Goal: Task Accomplishment & Management: Manage account settings

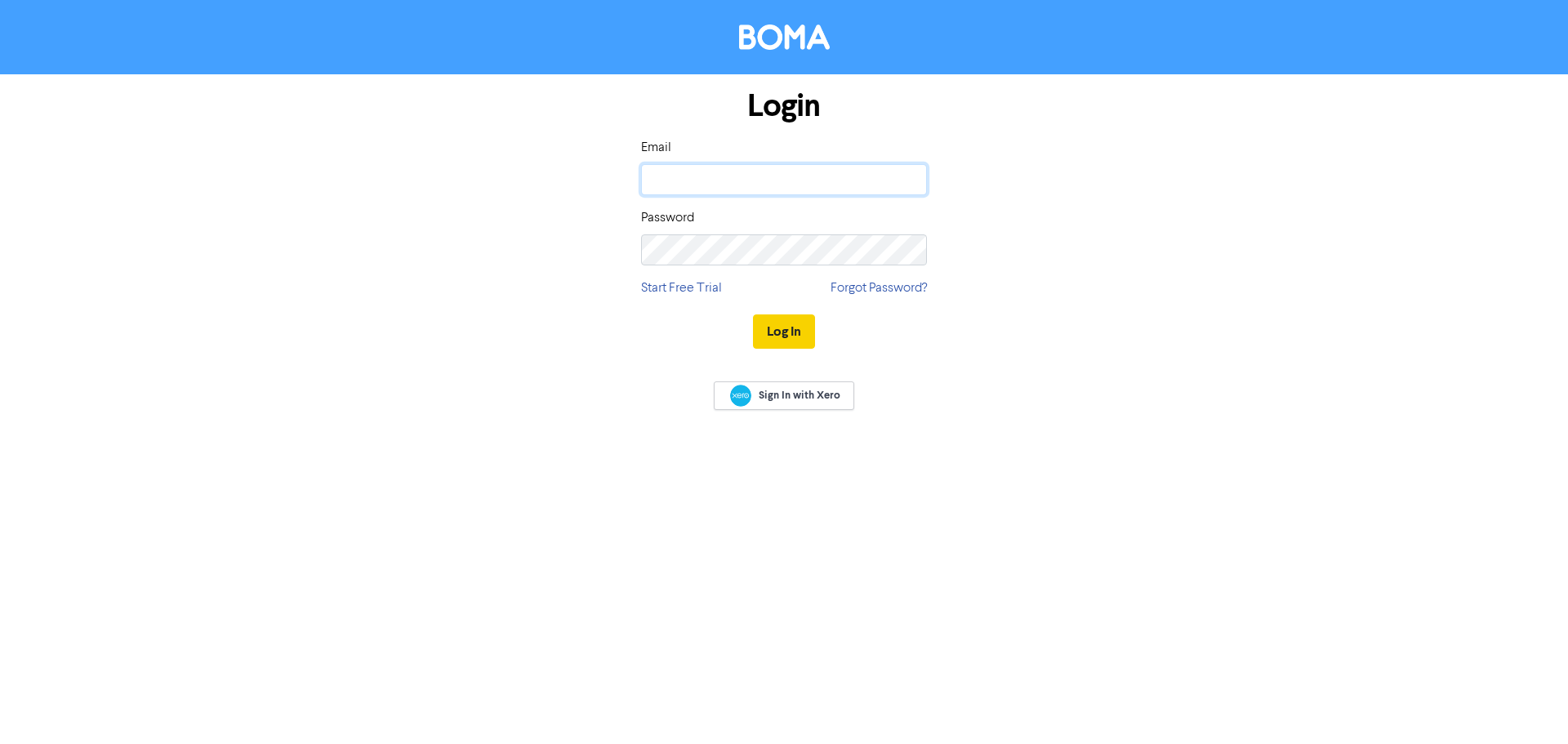
type input "[PERSON_NAME][EMAIL_ADDRESS][DOMAIN_NAME]"
click at [784, 327] on button "Log In" at bounding box center [784, 331] width 62 height 34
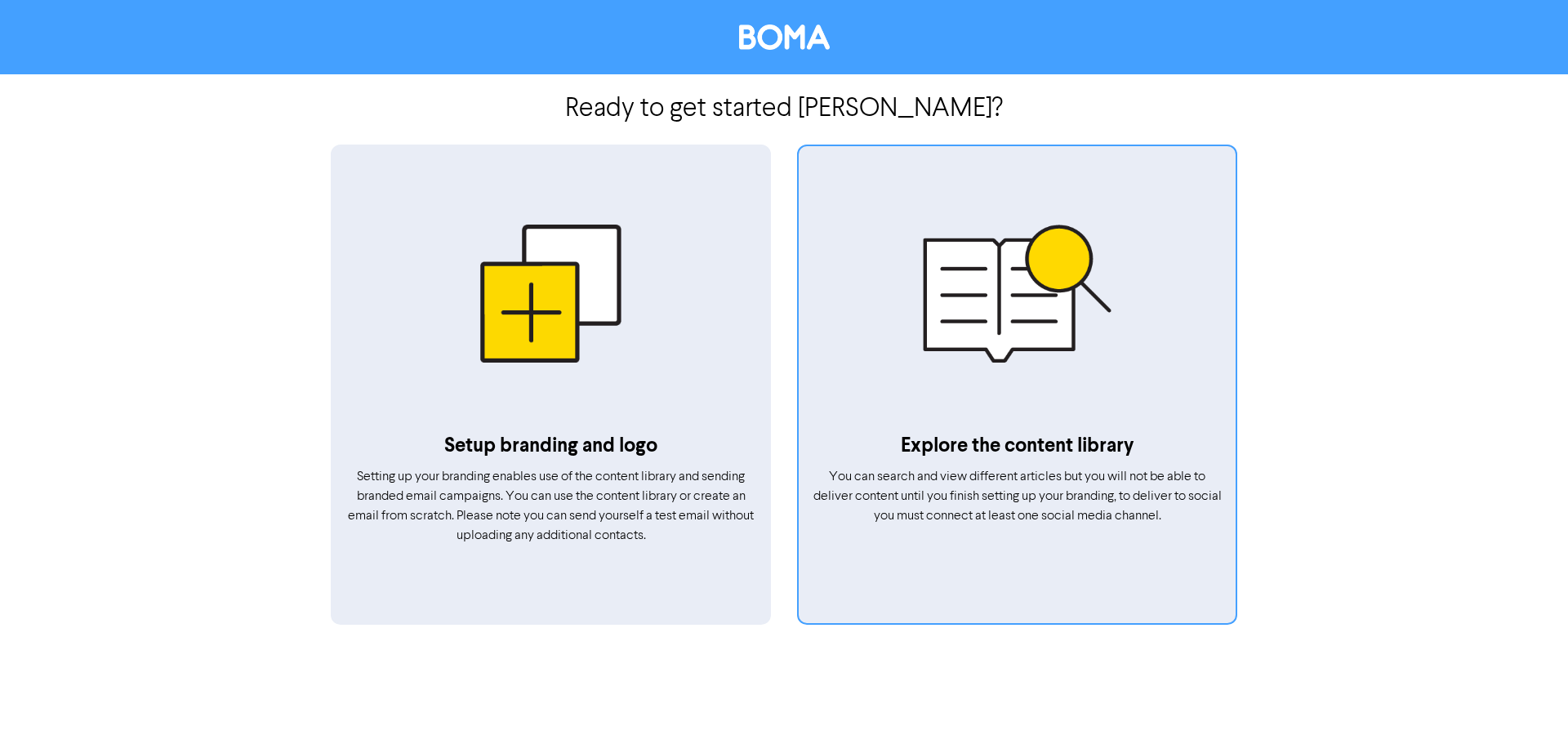
click at [1044, 366] on div at bounding box center [1017, 293] width 437 height 276
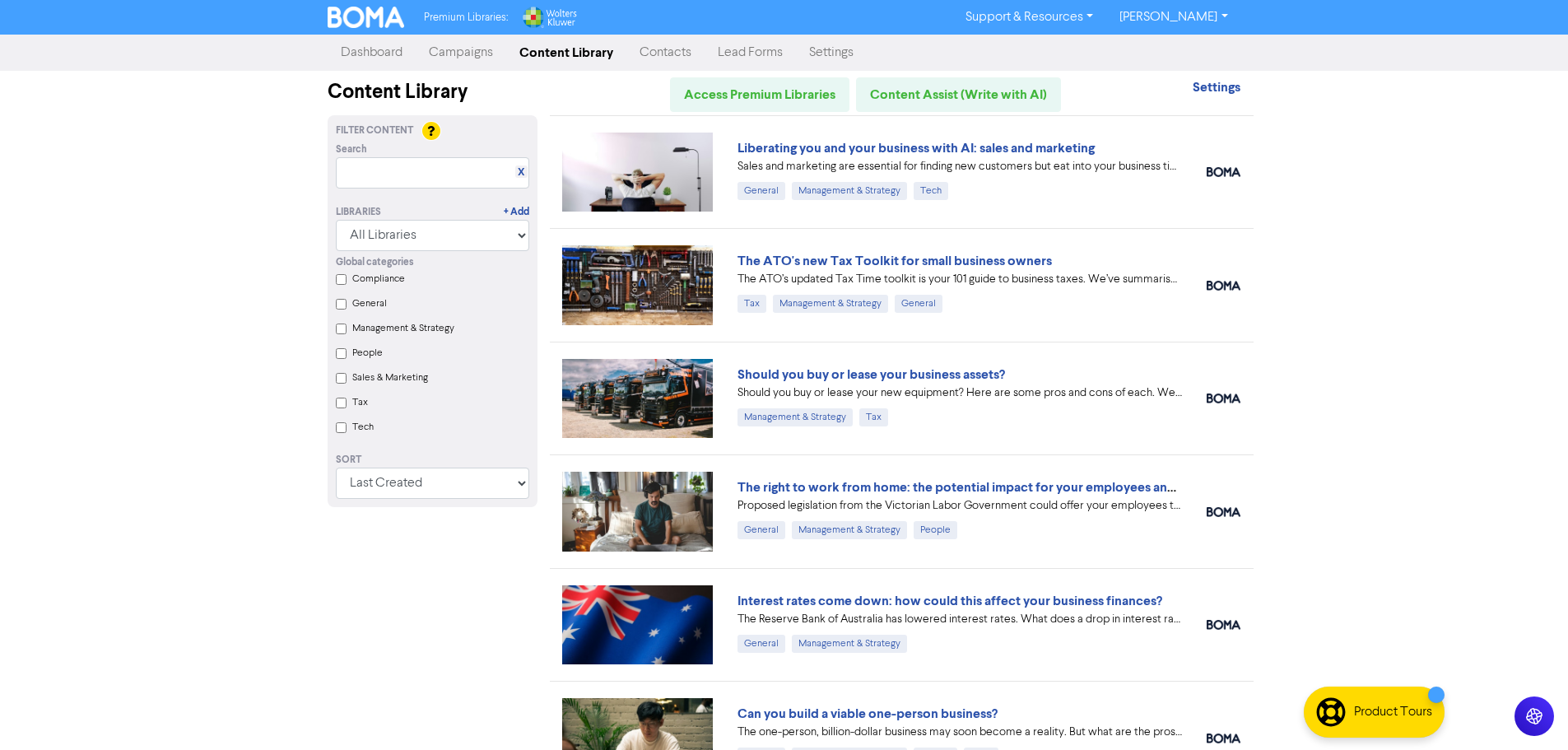
click at [339, 408] on input "Tax" at bounding box center [341, 403] width 11 height 11
checkbox input "true"
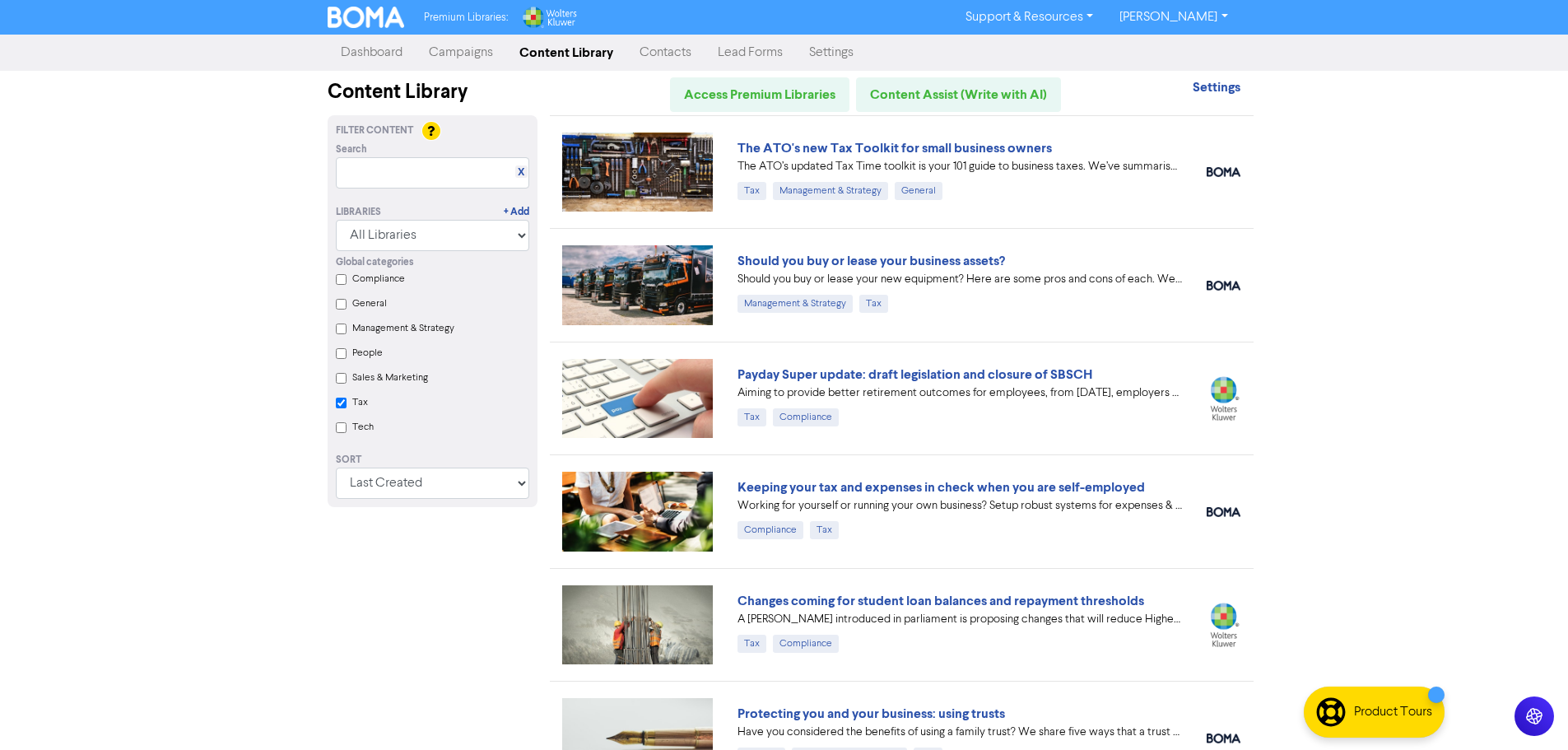
click at [456, 55] on link "Campaigns" at bounding box center [461, 52] width 90 height 32
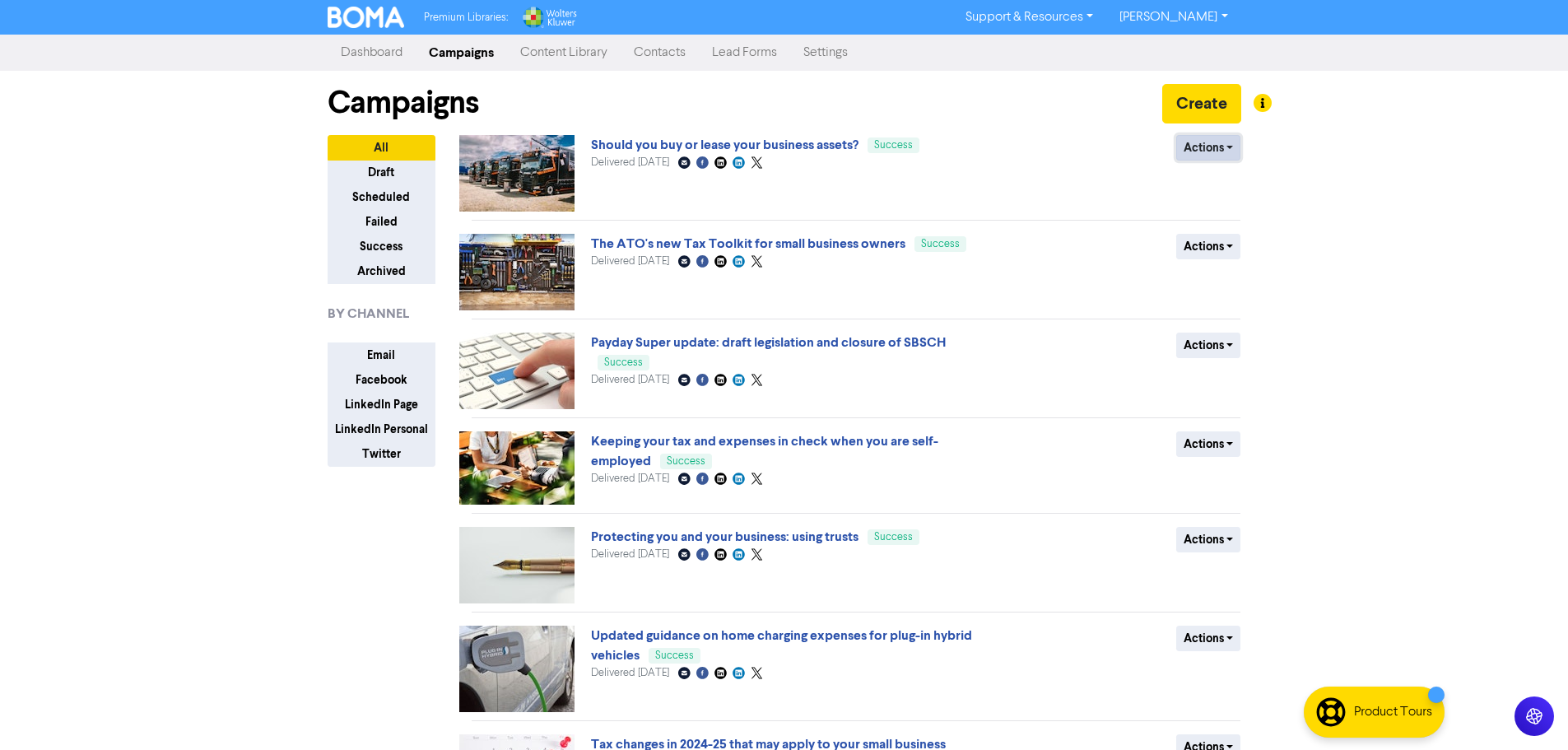
click at [1220, 149] on button "Actions" at bounding box center [1209, 148] width 65 height 25
click at [822, 147] on link "Should you buy or lease your business assets?" at bounding box center [725, 144] width 267 height 16
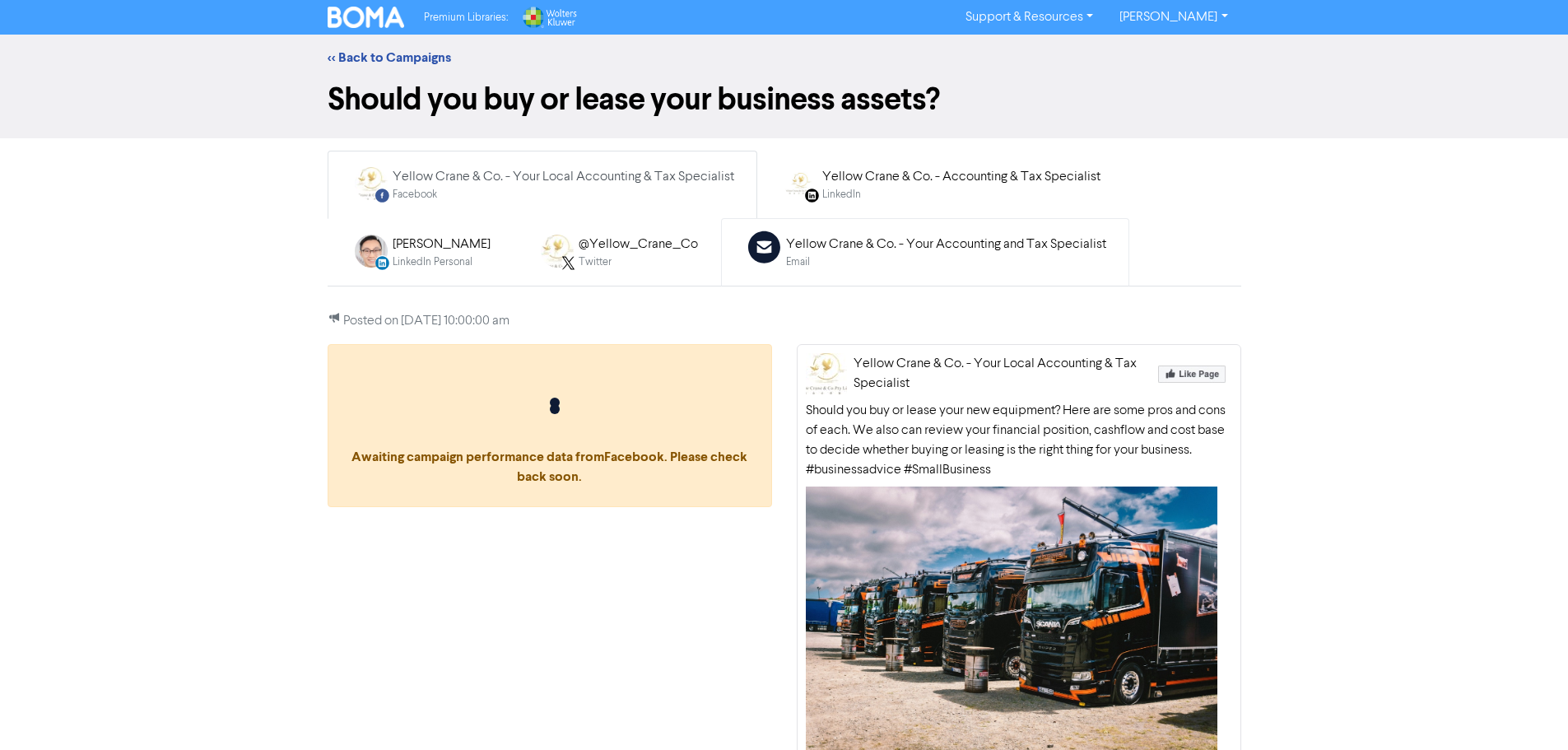
click at [905, 255] on div "Email" at bounding box center [946, 262] width 320 height 15
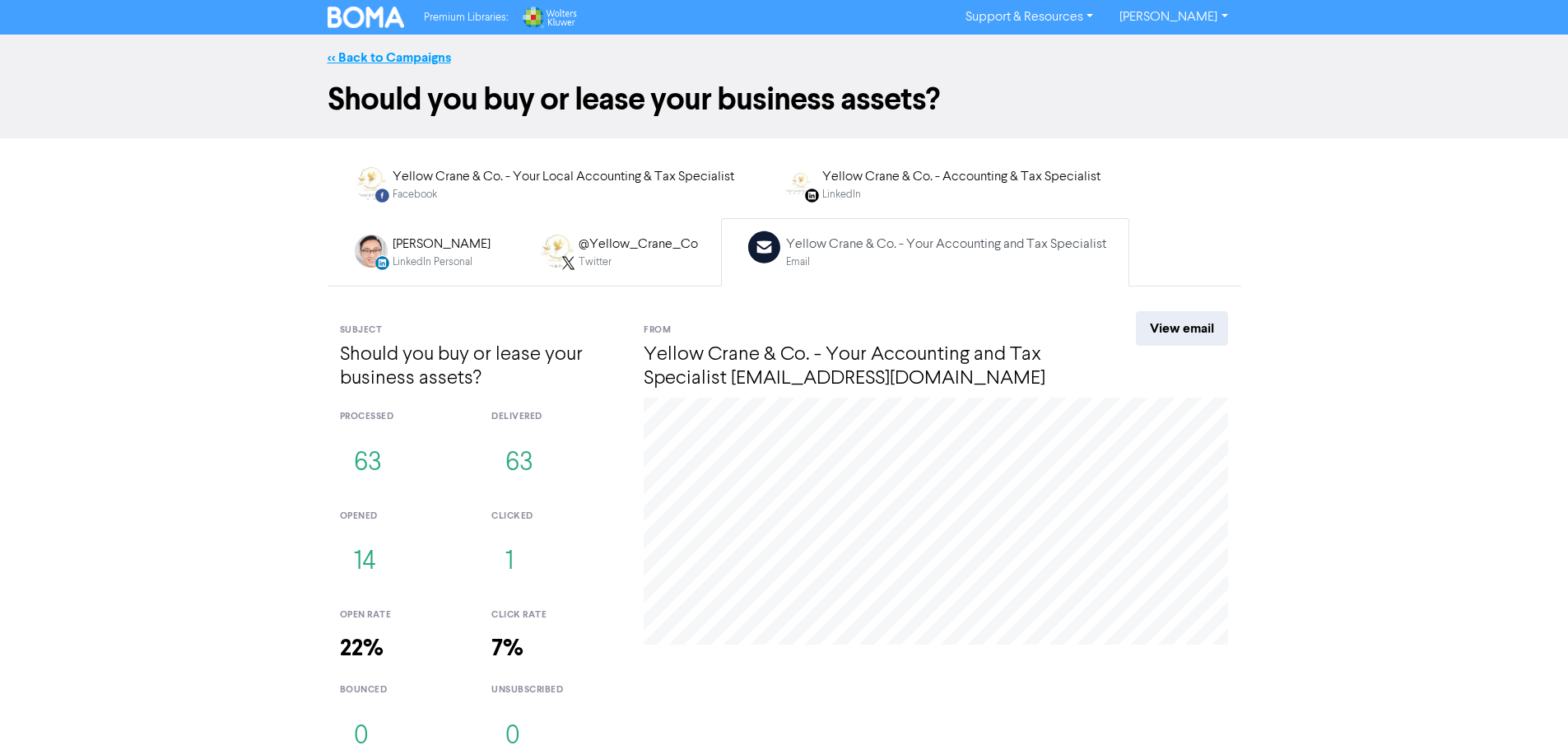
click at [392, 58] on link "<< Back to Campaigns" at bounding box center [389, 58] width 124 height 16
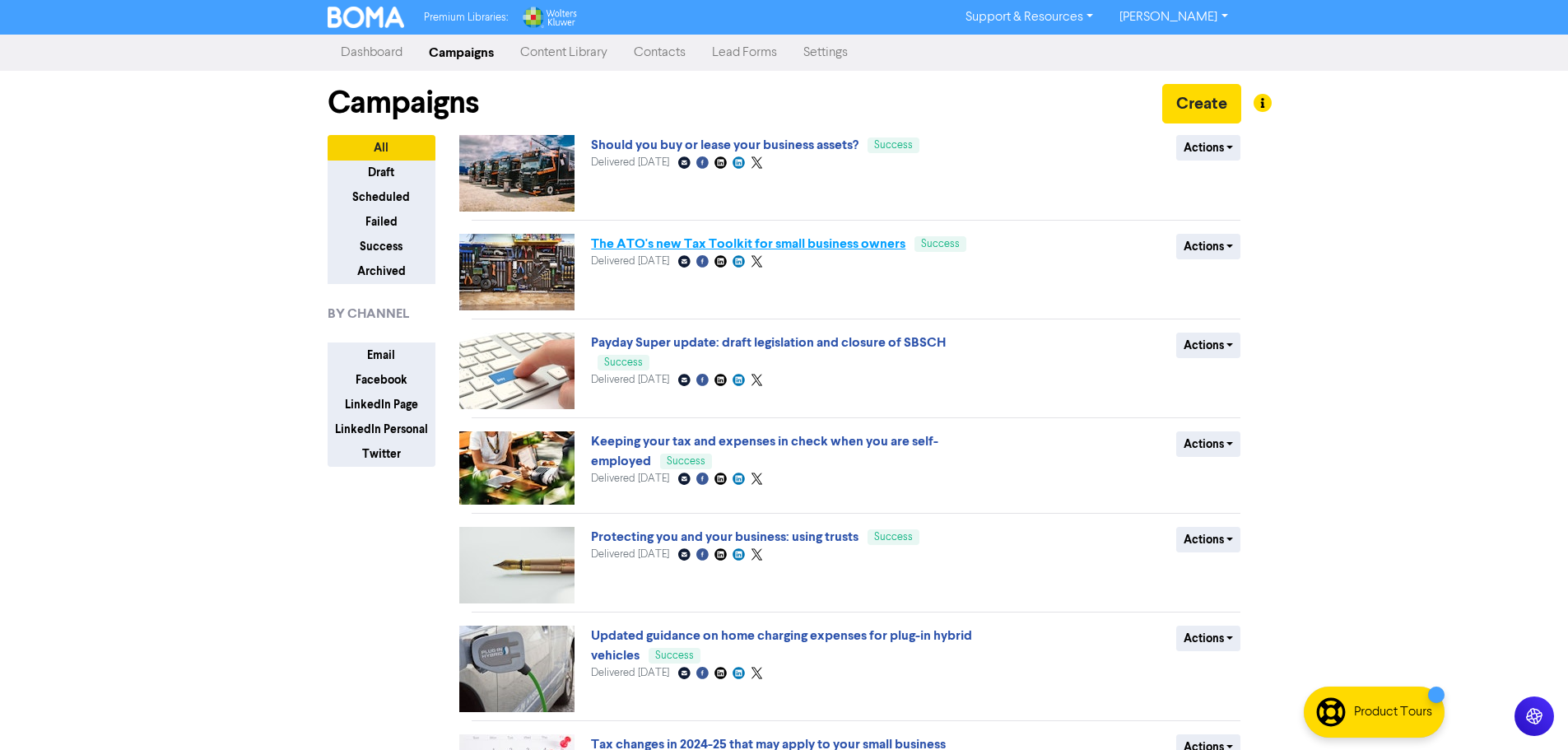
click at [788, 241] on link "The ATO's new Tax Toolkit for small business owners" at bounding box center [748, 244] width 314 height 16
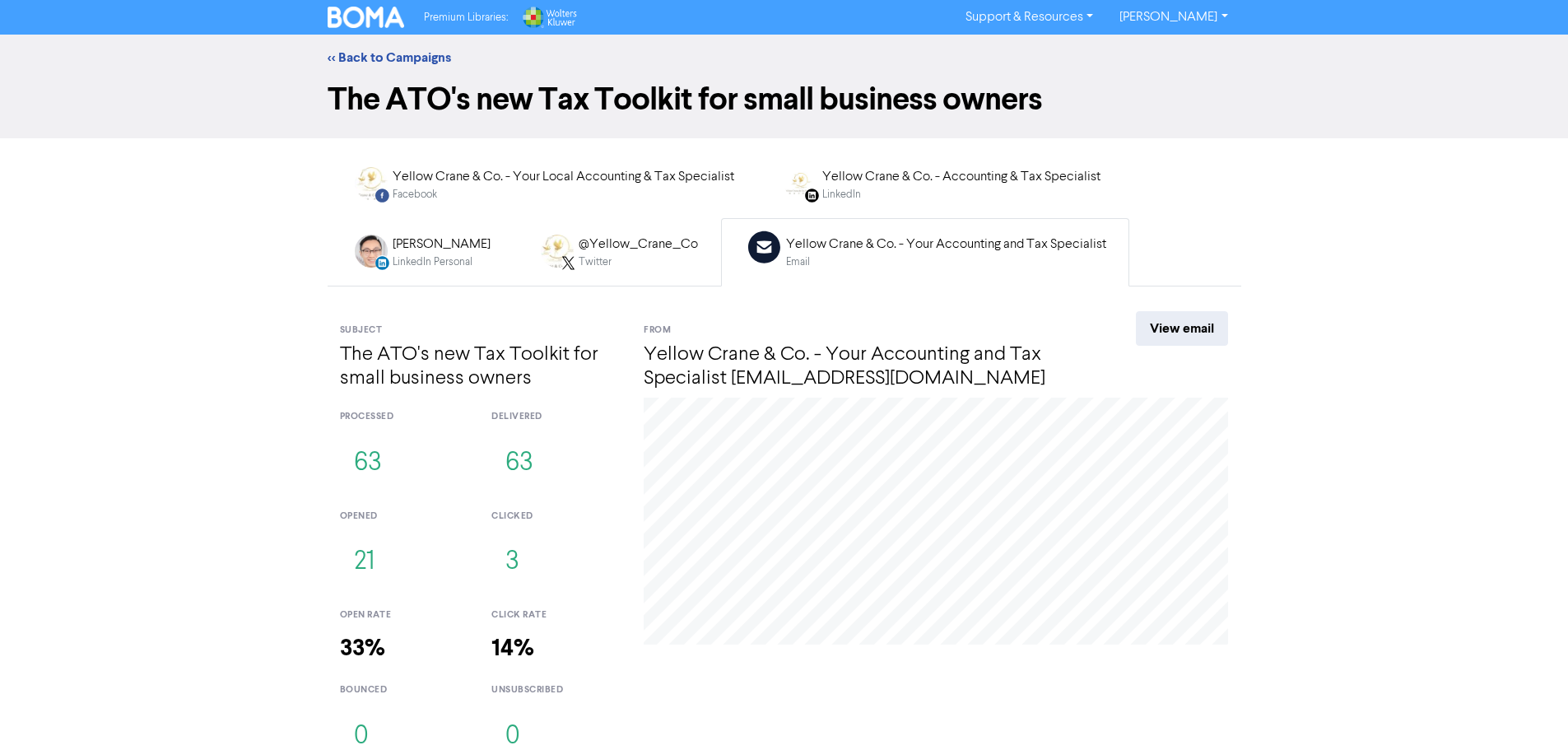
click at [786, 261] on div "Email" at bounding box center [946, 262] width 320 height 15
click at [371, 560] on button "21" at bounding box center [365, 562] width 49 height 54
